Goal: Information Seeking & Learning: Learn about a topic

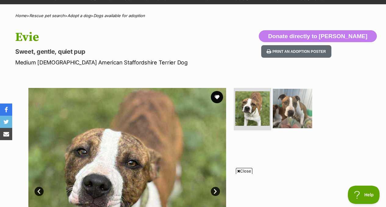
click at [283, 111] on img at bounding box center [292, 108] width 39 height 39
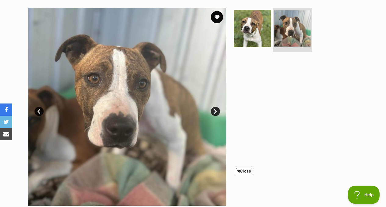
scroll to position [101, 0]
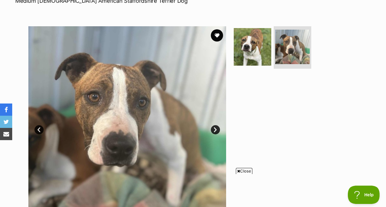
click at [222, 39] on img at bounding box center [127, 125] width 198 height 198
click at [219, 35] on button "favourite" at bounding box center [216, 35] width 13 height 13
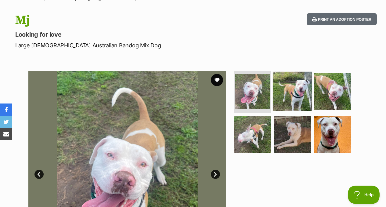
click at [295, 95] on img at bounding box center [292, 90] width 39 height 39
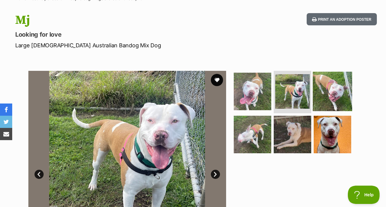
click at [327, 95] on img at bounding box center [332, 90] width 39 height 39
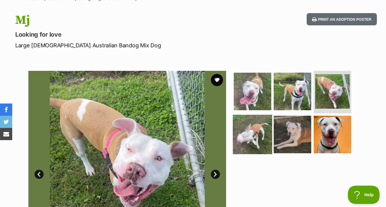
click at [254, 136] on img at bounding box center [252, 134] width 39 height 39
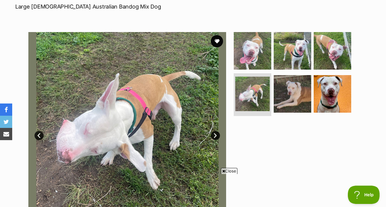
scroll to position [95, 0]
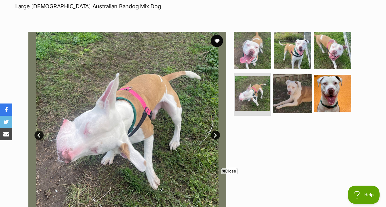
click at [275, 103] on img at bounding box center [292, 93] width 39 height 39
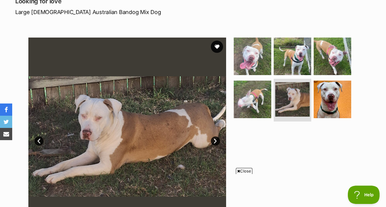
scroll to position [89, 0]
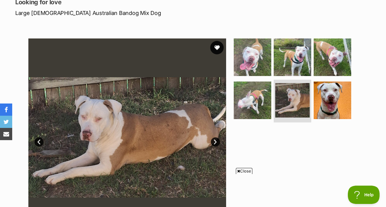
click at [217, 45] on button "favourite" at bounding box center [216, 47] width 13 height 13
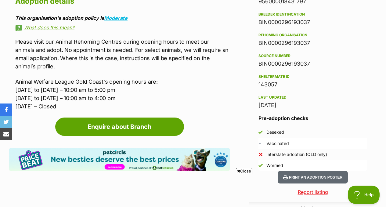
scroll to position [421, 0]
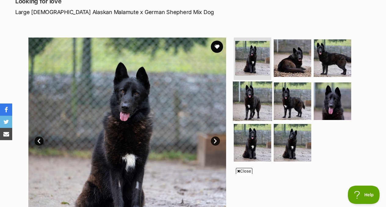
scroll to position [90, 0]
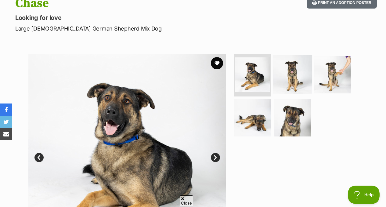
click at [298, 86] on img at bounding box center [292, 74] width 39 height 39
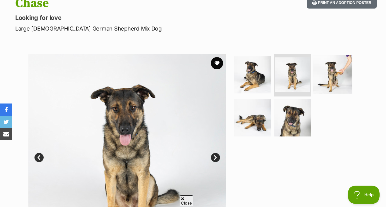
click at [337, 72] on img at bounding box center [332, 74] width 39 height 39
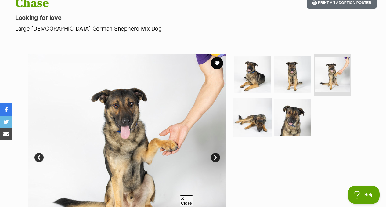
click at [252, 105] on img at bounding box center [252, 117] width 39 height 39
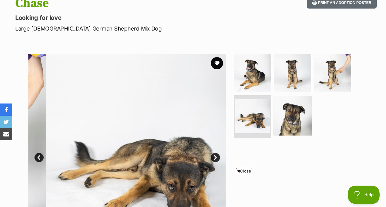
click at [293, 116] on img at bounding box center [292, 115] width 39 height 39
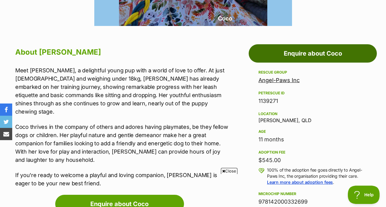
scroll to position [299, 0]
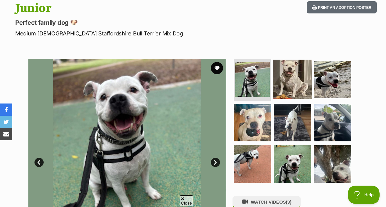
click at [288, 72] on img at bounding box center [292, 79] width 39 height 39
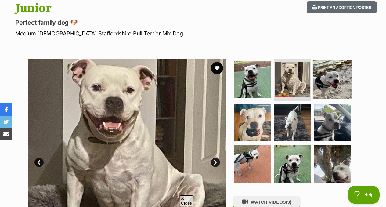
click at [332, 84] on img at bounding box center [332, 79] width 39 height 39
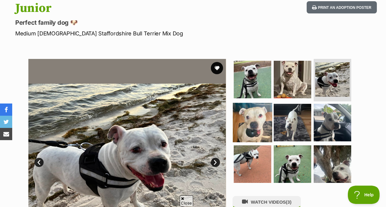
click at [258, 118] on img at bounding box center [252, 122] width 39 height 39
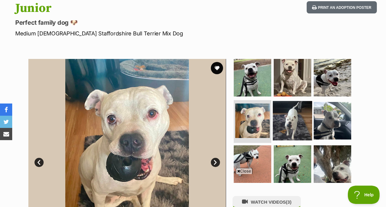
click at [302, 115] on img at bounding box center [292, 120] width 39 height 39
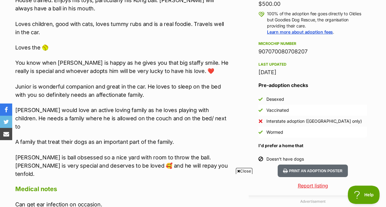
scroll to position [458, 0]
